Goal: Task Accomplishment & Management: Use online tool/utility

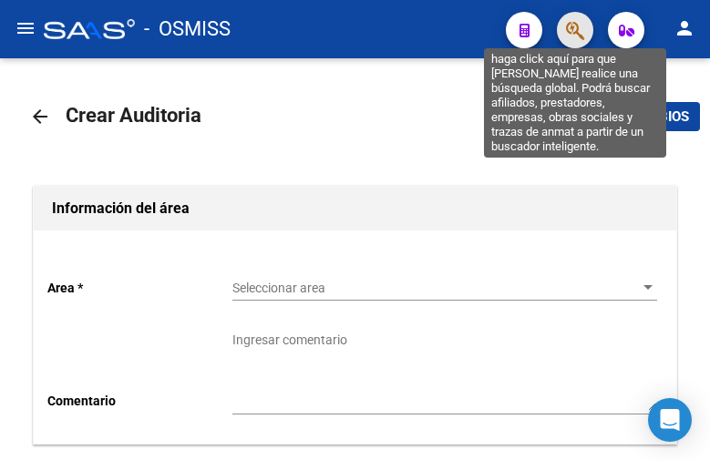
click at [575, 38] on icon "button" at bounding box center [575, 30] width 18 height 21
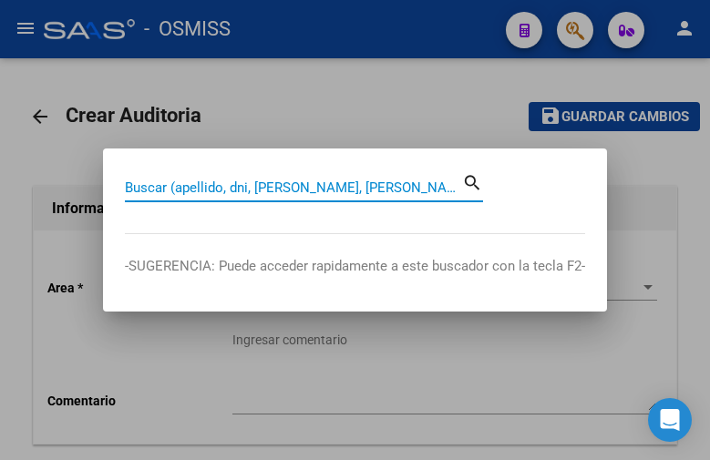
click at [224, 178] on div "Buscar (apellido, dni, [PERSON_NAME], [PERSON_NAME], cuit, obra social)" at bounding box center [293, 187] width 337 height 27
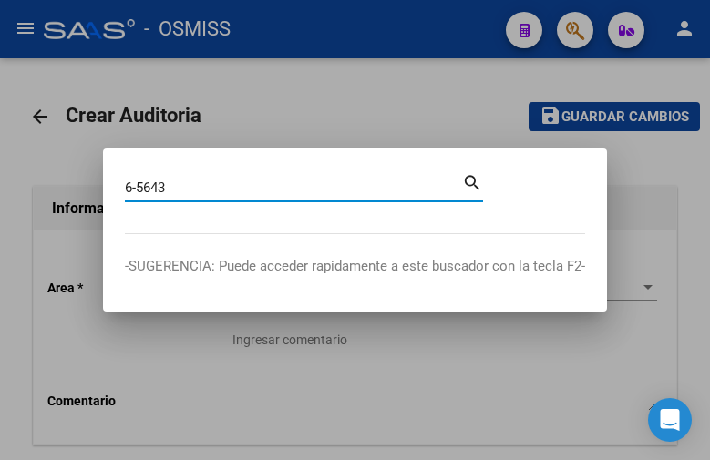
type input "6-5643"
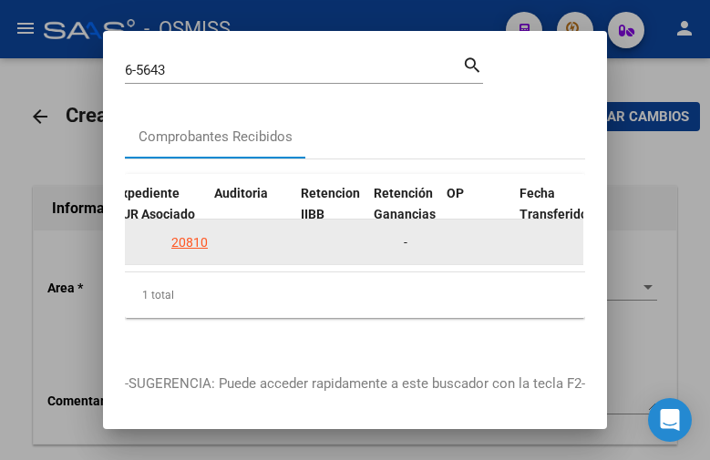
scroll to position [0, 1346]
click at [207, 246] on datatable-body-cell "20810" at bounding box center [250, 242] width 87 height 45
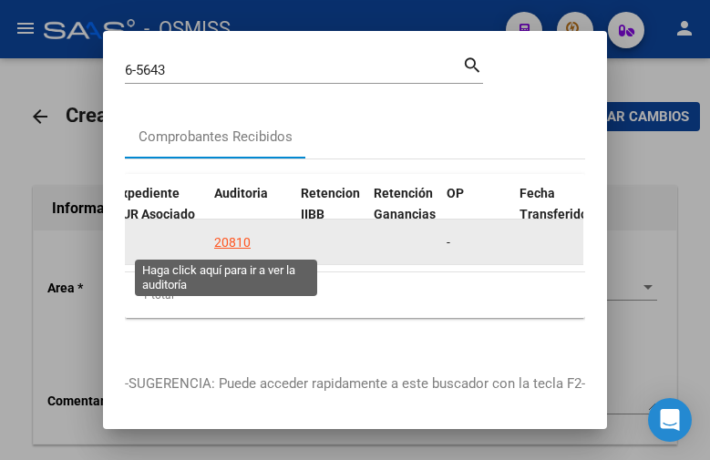
click at [220, 243] on div "20810" at bounding box center [232, 242] width 36 height 21
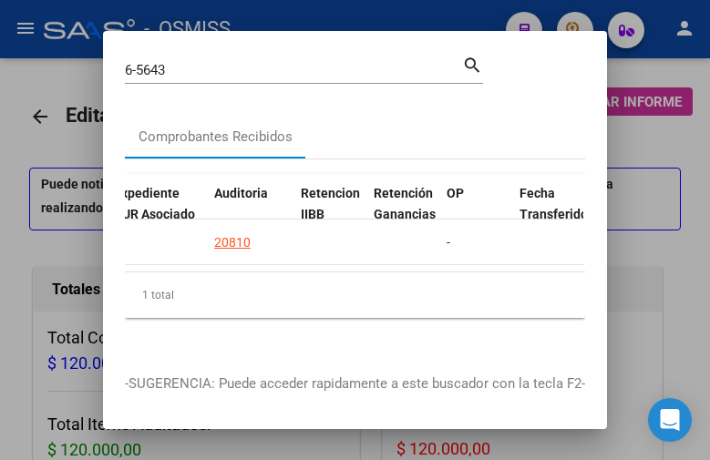
click at [310, 17] on div at bounding box center [355, 230] width 710 height 460
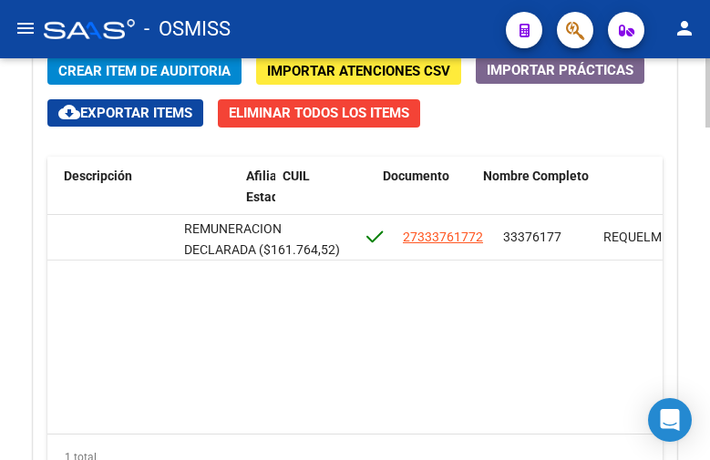
scroll to position [0, 1286]
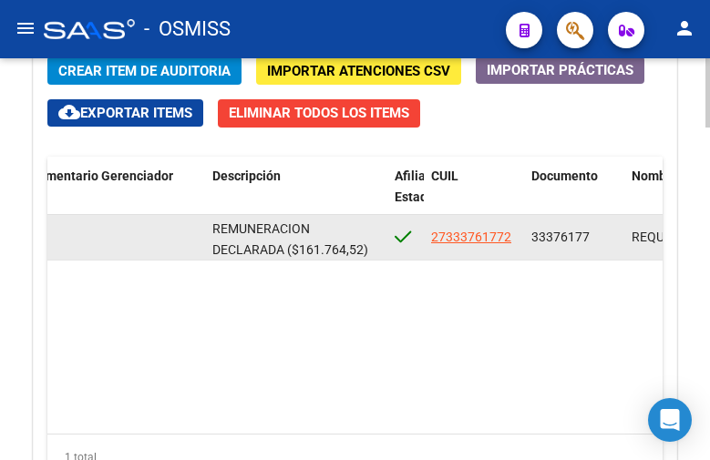
click at [293, 237] on div "REMUNERACION DECLARADA ($161.764,52) EN PERIODO DE PRESTACIÓN (08/2025) NO ALCA…" at bounding box center [296, 238] width 168 height 38
